Goal: Information Seeking & Learning: Learn about a topic

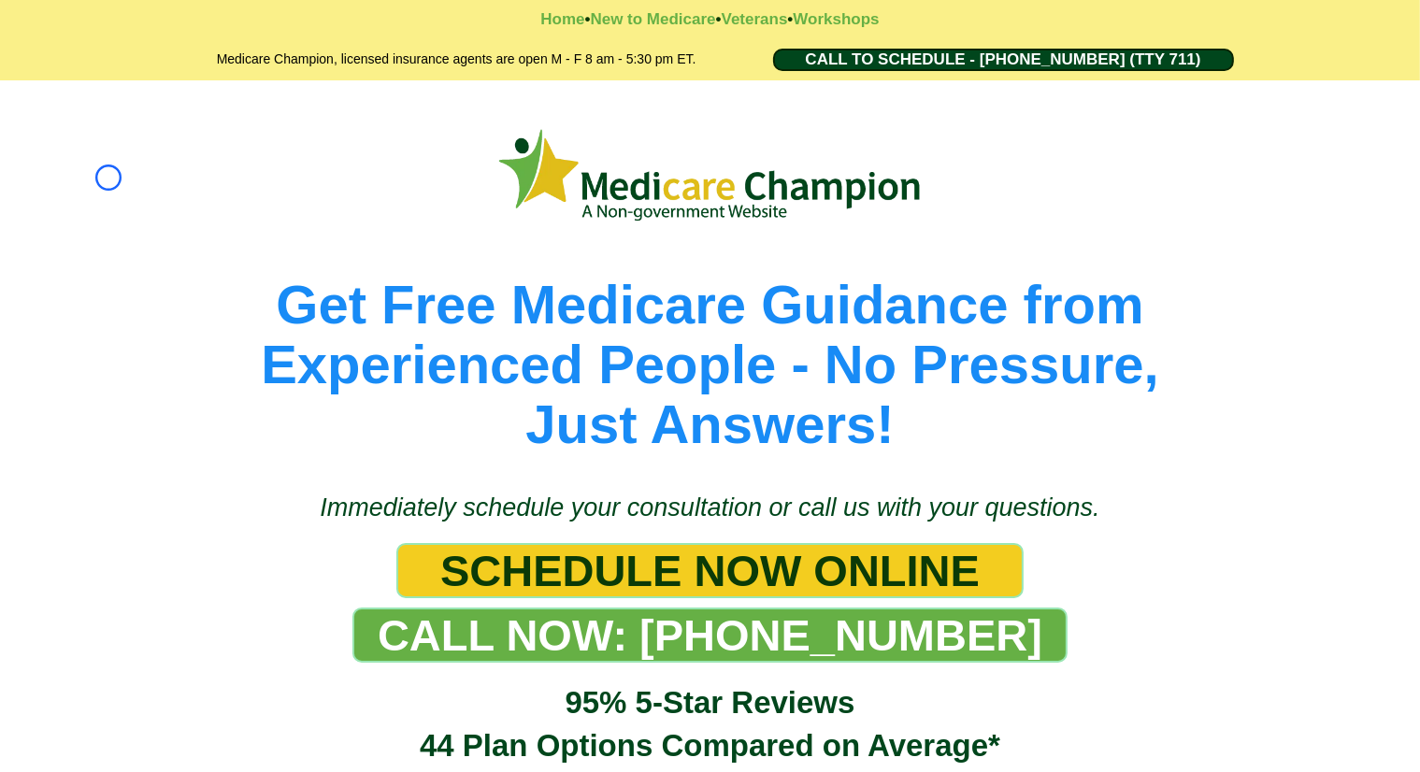
click at [108, 178] on div "Get Free Medicare Guidance from Experienced People - No Pressure, Just Answers!" at bounding box center [710, 276] width 1420 height 393
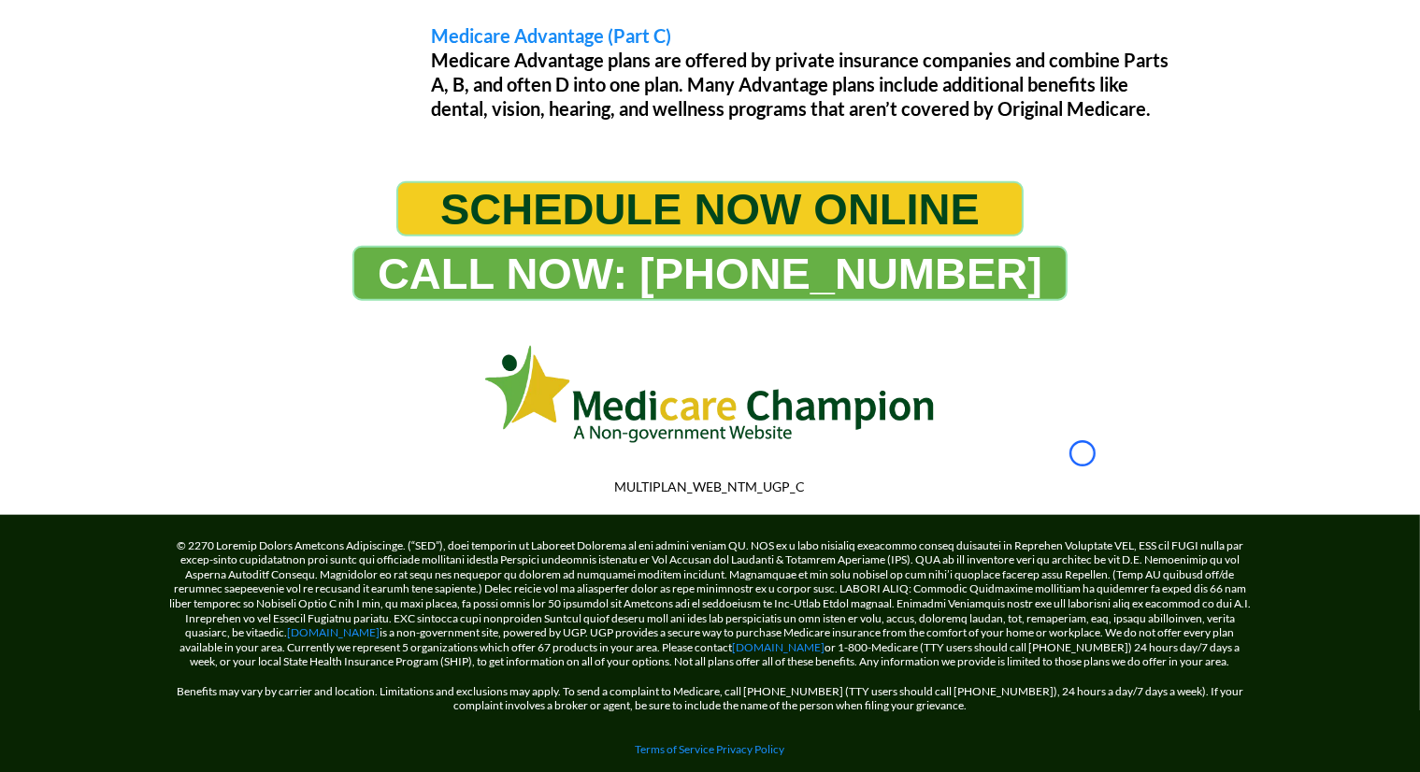
scroll to position [1935, 0]
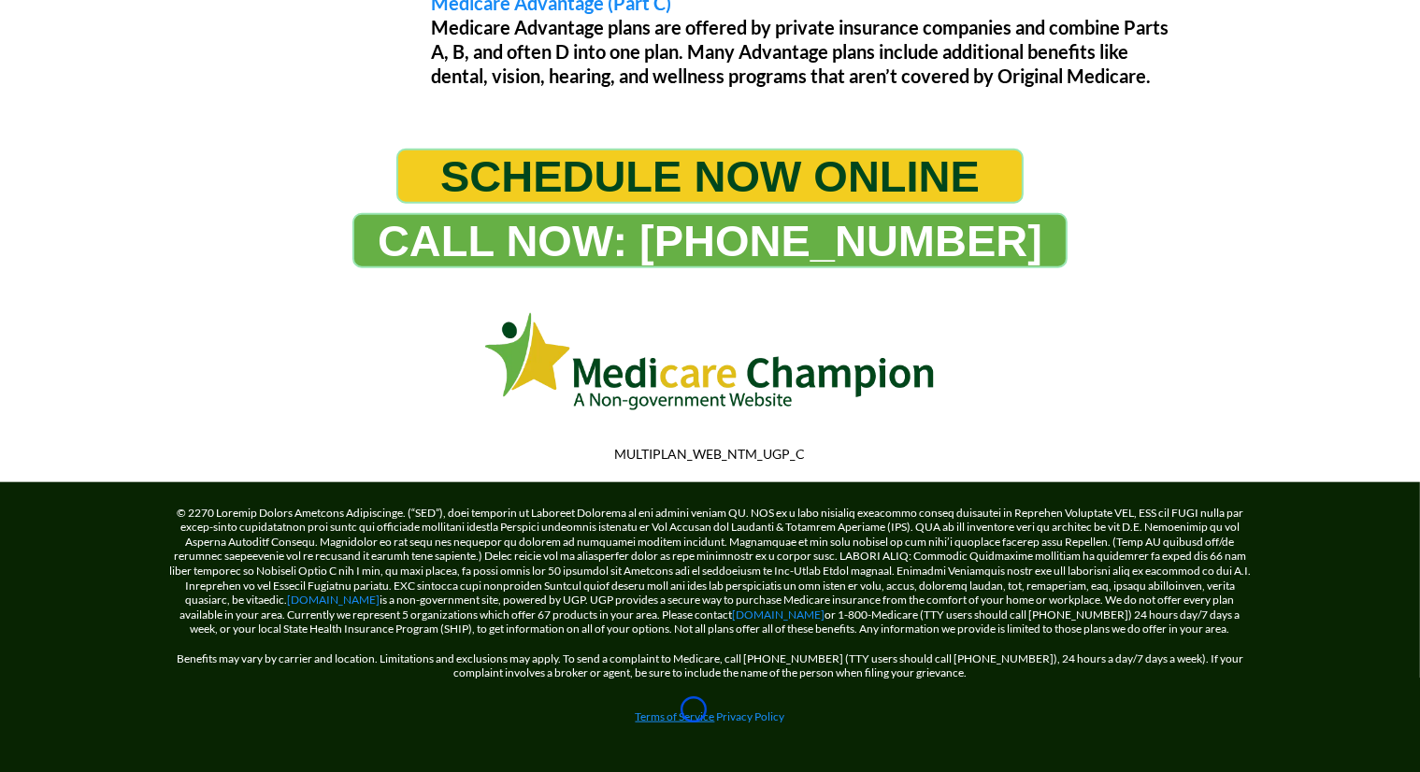
click at [694, 710] on link "Terms of Service" at bounding box center [675, 717] width 79 height 14
click at [653, 710] on link "Terms of Service" at bounding box center [675, 717] width 79 height 14
click at [753, 608] on link "[DOMAIN_NAME]" at bounding box center [779, 615] width 93 height 14
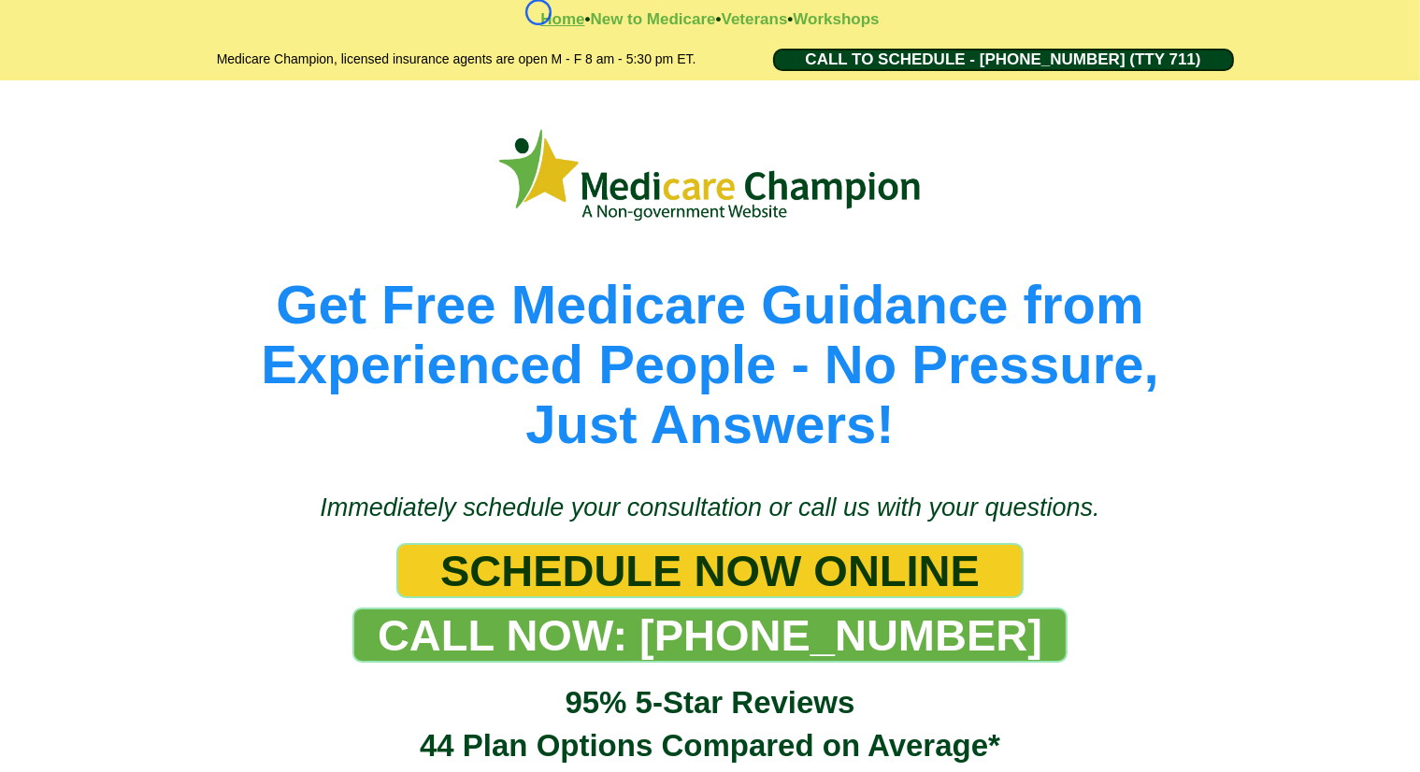
click at [540, 12] on strong "Home" at bounding box center [562, 19] width 44 height 18
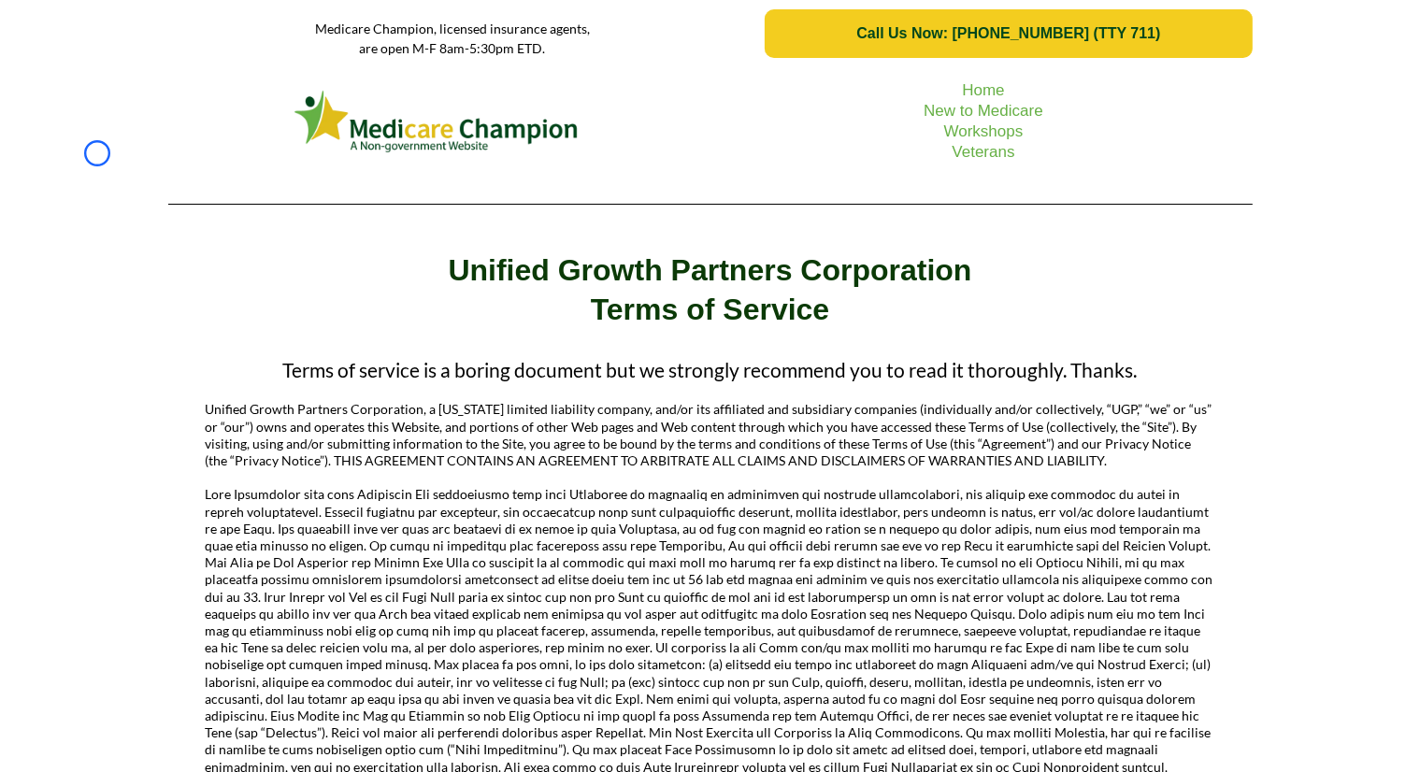
click at [97, 153] on div "Home New to Medicare Workshops Veterans" at bounding box center [710, 142] width 1420 height 151
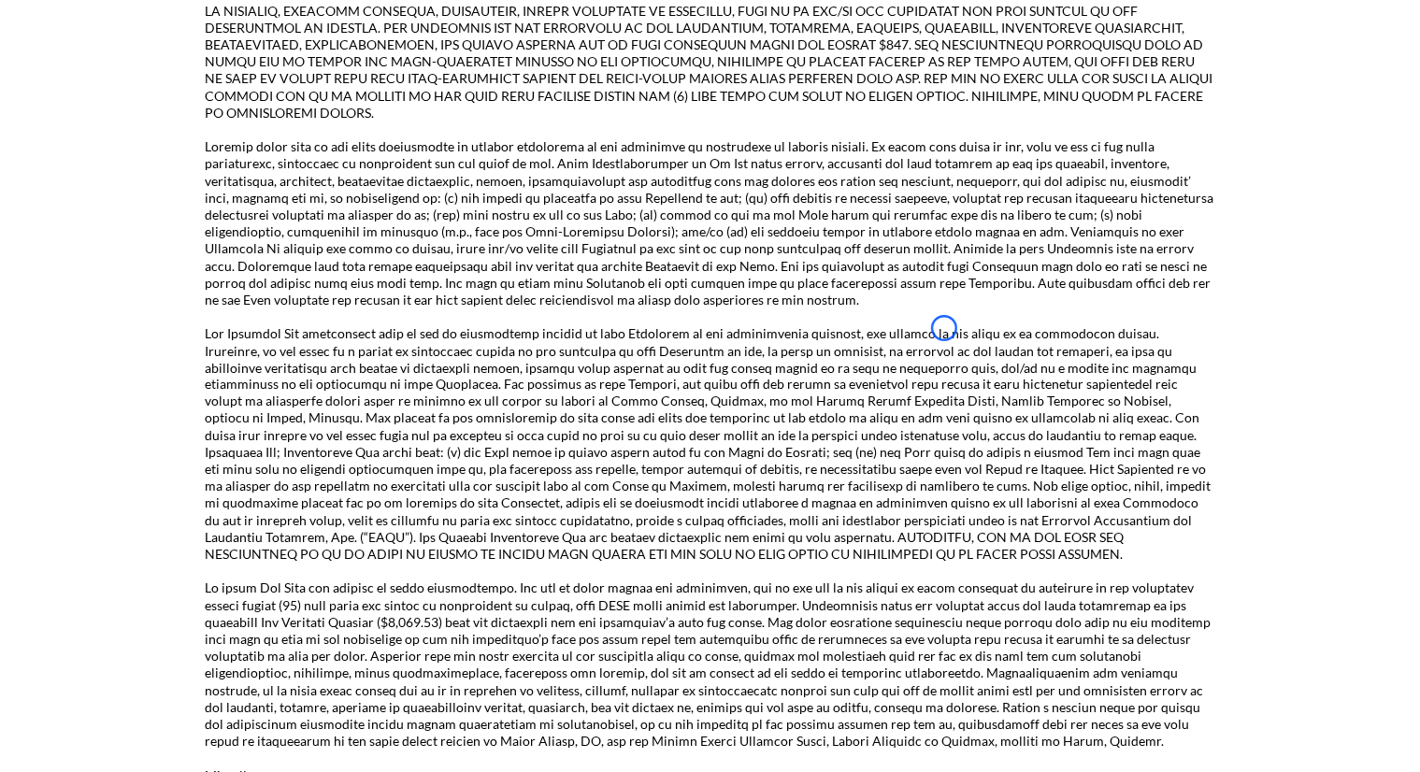
scroll to position [3201, 0]
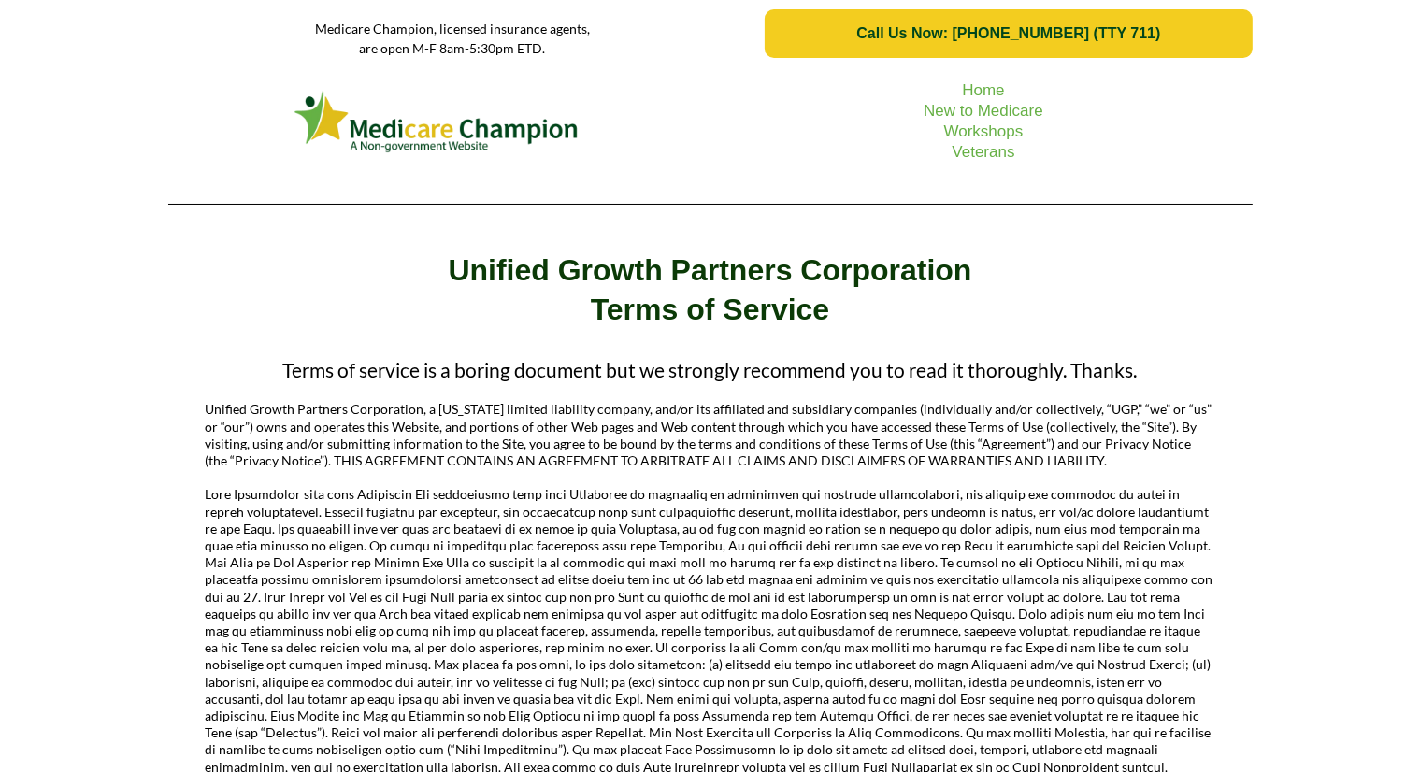
click at [106, 126] on div "Home New to Medicare Workshops Veterans" at bounding box center [710, 142] width 1420 height 151
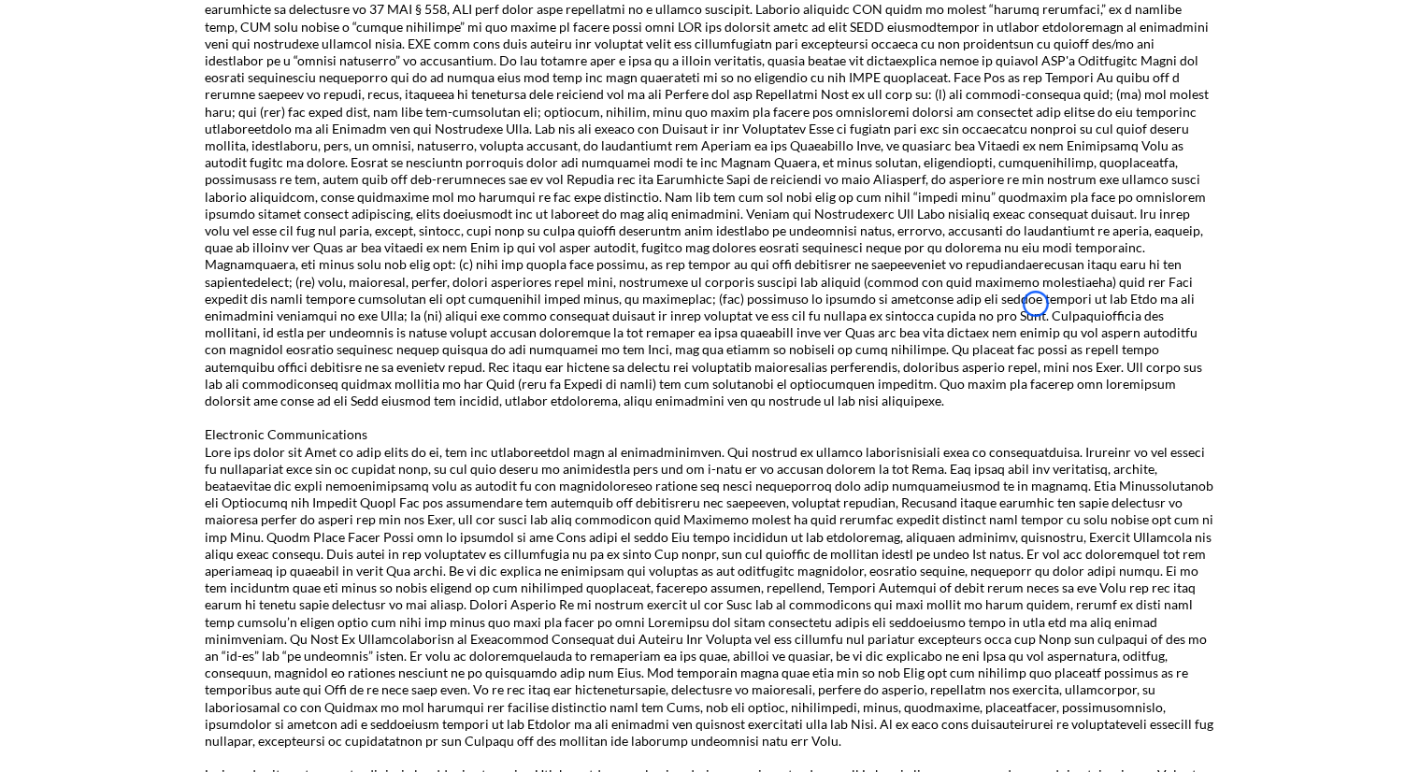
scroll to position [2214, 0]
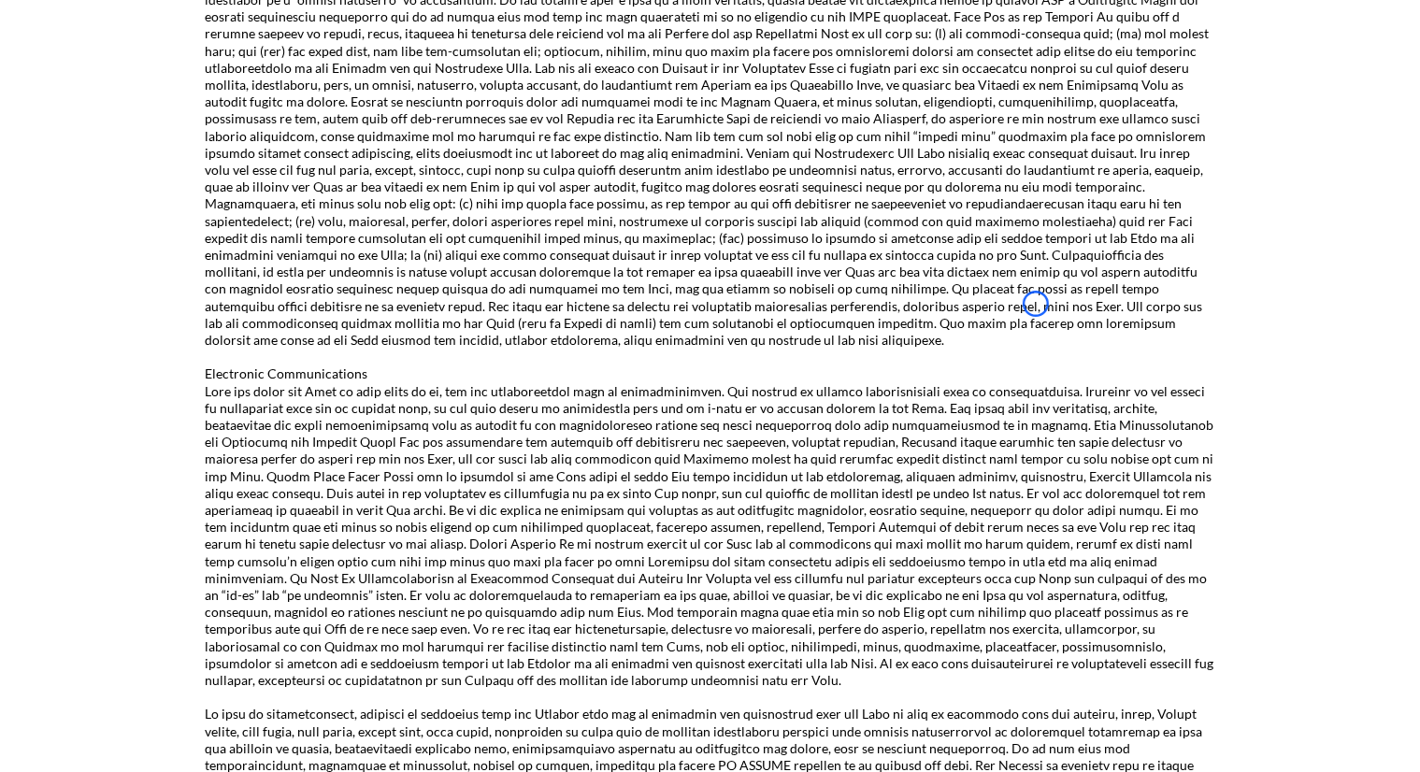
click at [106, 126] on div "Terms of service is a boring document but we strongly recommend you to read it …" at bounding box center [710, 18] width 1420 height 3769
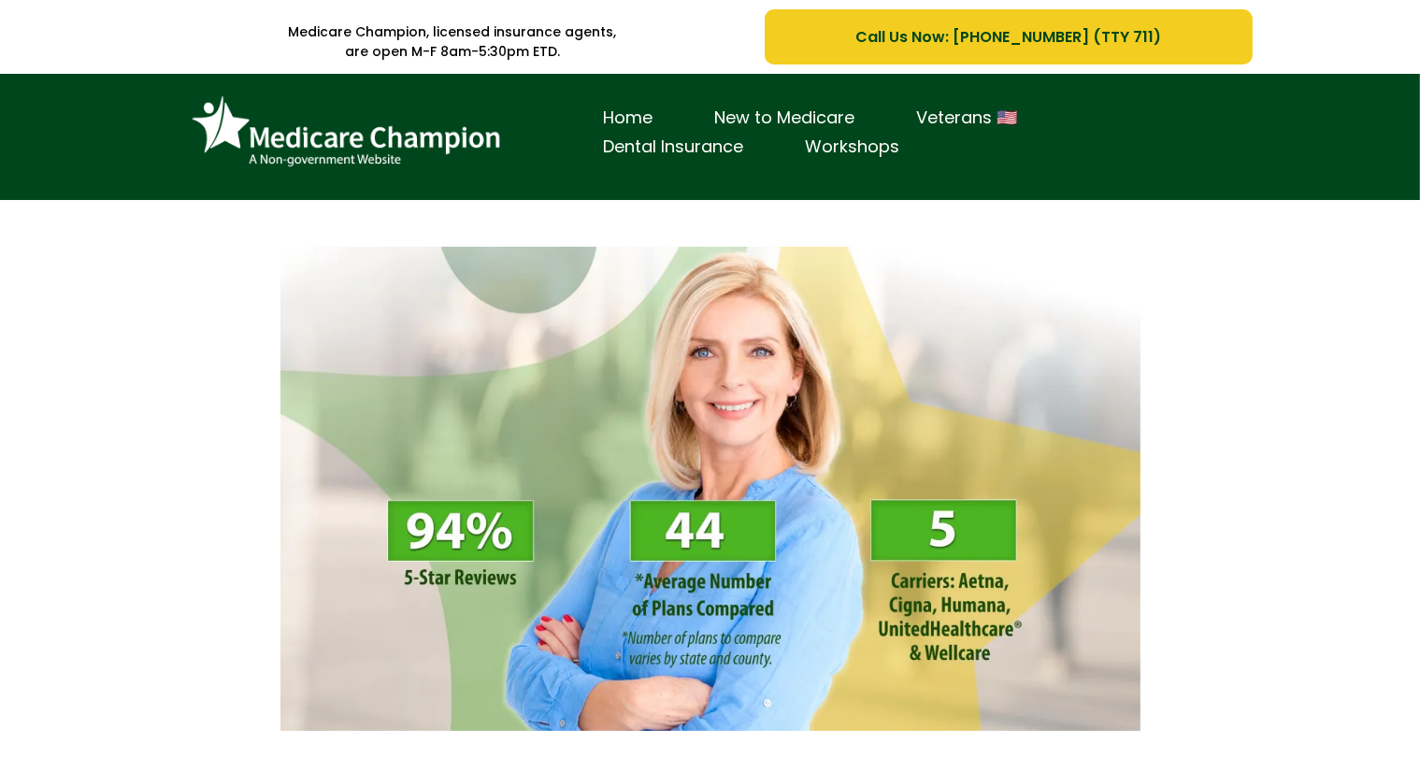
click at [127, 101] on div "Home New to Medicare Veterans 🇺🇸 Dental Insurance Workshops" at bounding box center [710, 137] width 1420 height 126
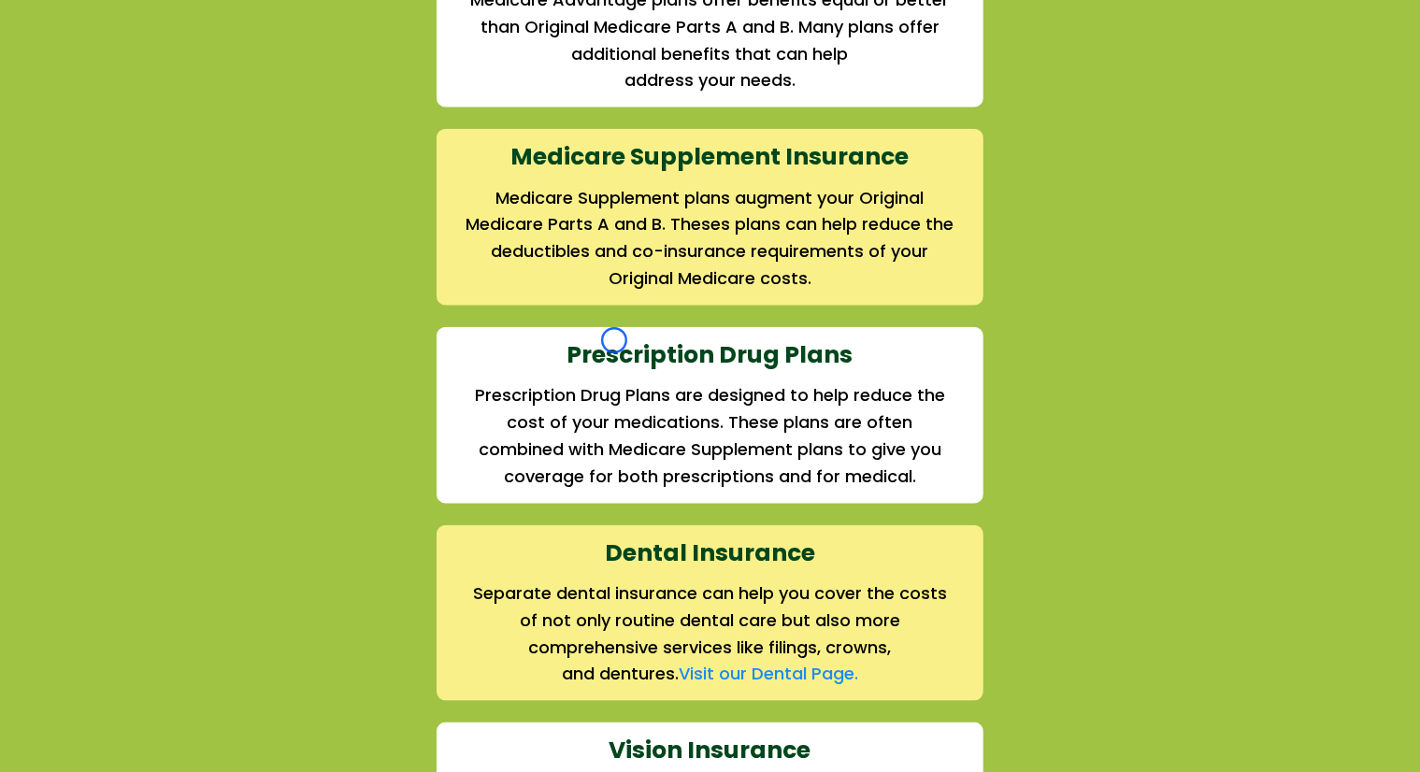
scroll to position [2130, 0]
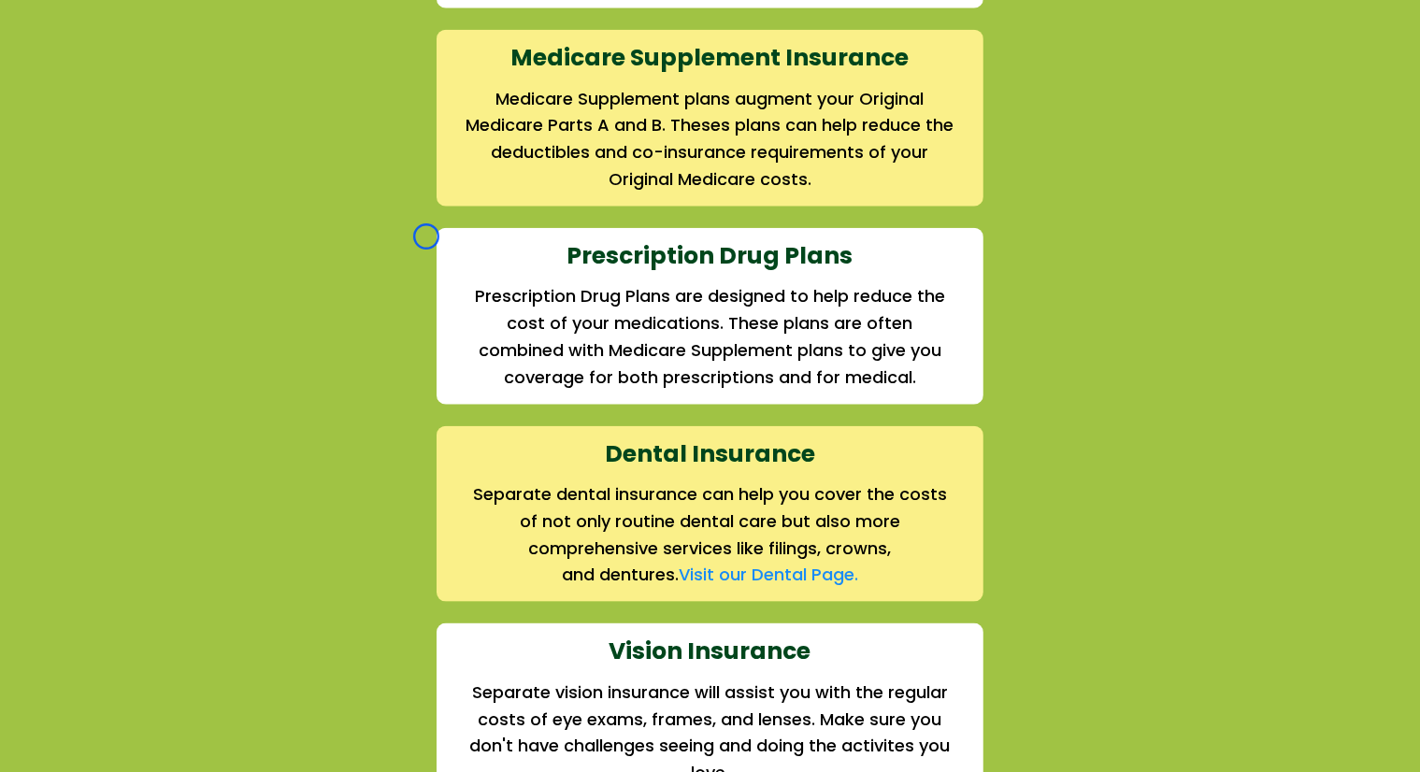
click at [127, 101] on div "We offer the full suite of options for Medicare recipients Every person has a u…" at bounding box center [710, 309] width 1420 height 1451
